Goal: Task Accomplishment & Management: Use online tool/utility

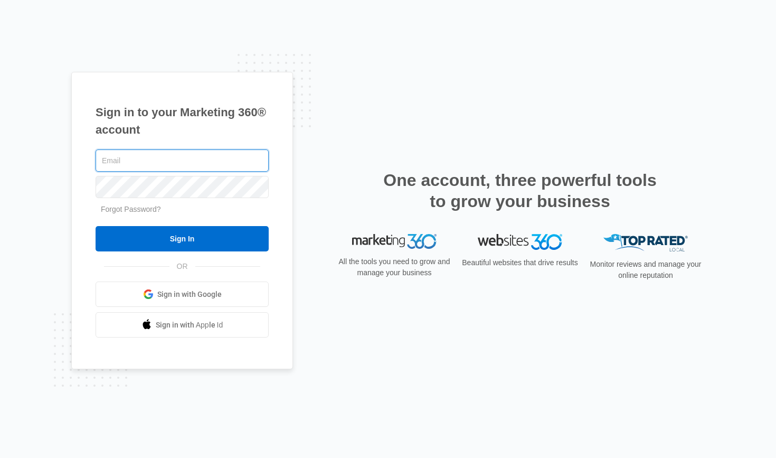
type input "[EMAIL_ADDRESS][DOMAIN_NAME]"
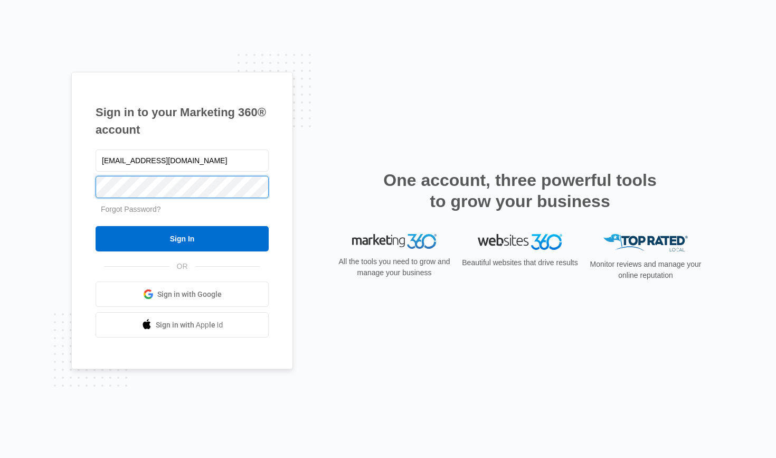
click at [182, 239] on input "Sign In" at bounding box center [182, 238] width 173 height 25
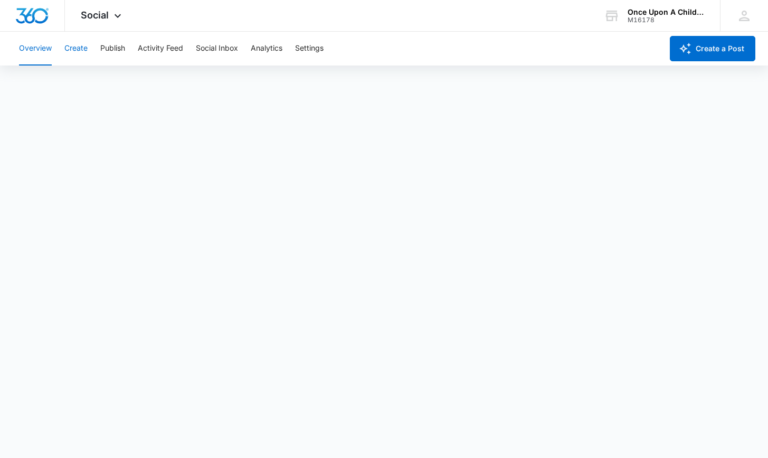
click at [82, 52] on button "Create" at bounding box center [75, 49] width 23 height 34
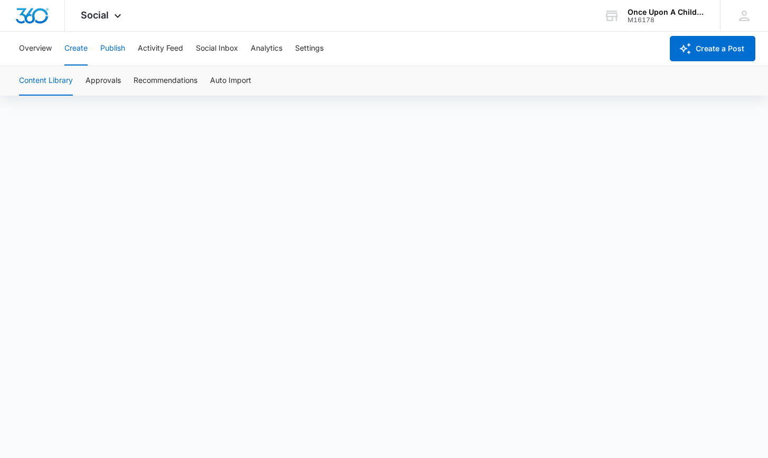
click at [122, 47] on button "Publish" at bounding box center [112, 49] width 25 height 34
